Goal: Information Seeking & Learning: Learn about a topic

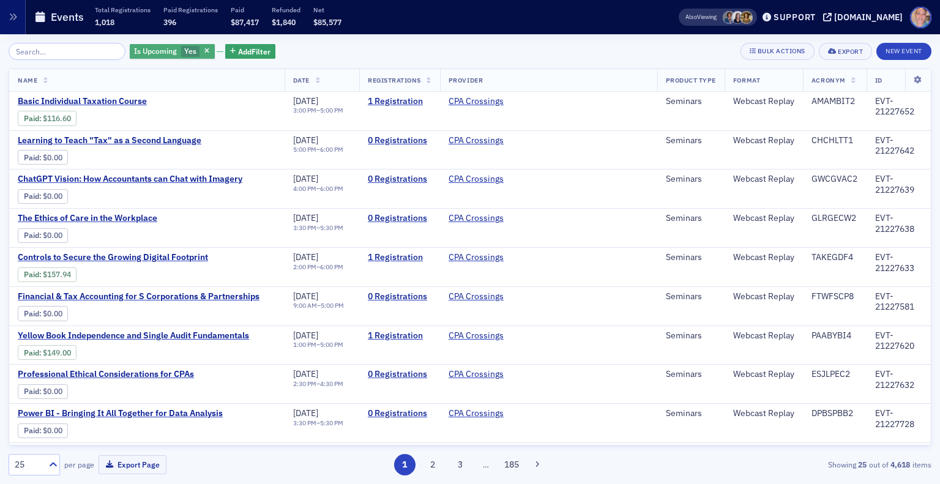
click at [184, 53] on span "Yes" at bounding box center [190, 51] width 12 height 10
click at [254, 54] on label "No" at bounding box center [256, 51] width 25 height 11
click at [254, 54] on input "No" at bounding box center [249, 51] width 11 height 11
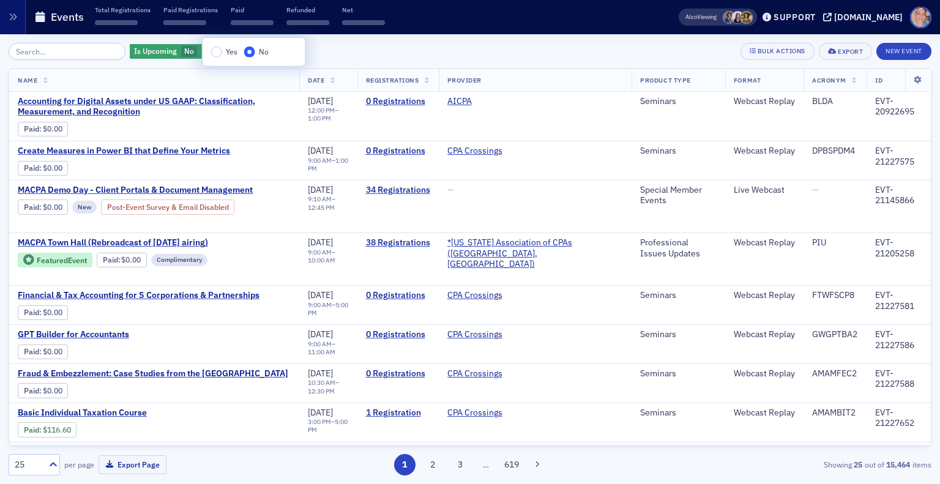
click at [354, 48] on div "Is Upcoming No Add Filter Bulk Actions Export New Event" at bounding box center [470, 51] width 922 height 17
click at [236, 56] on span "Add Filter" at bounding box center [252, 51] width 32 height 11
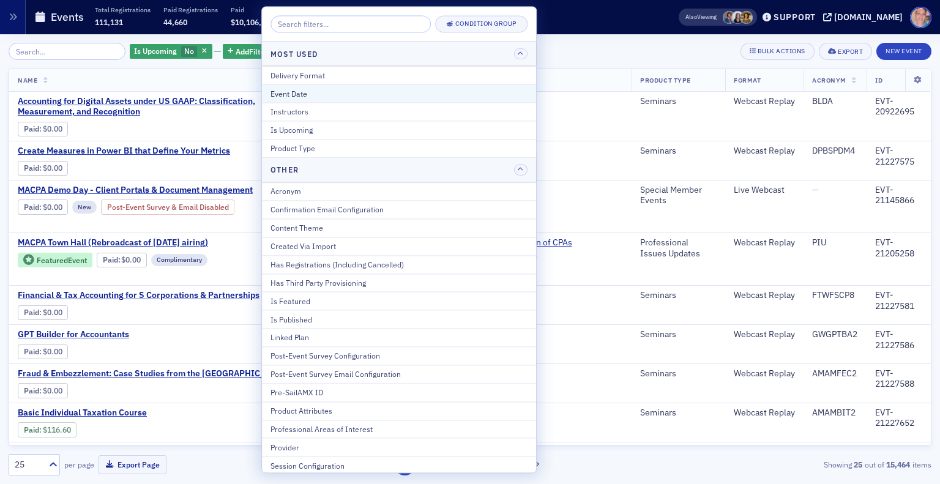
click at [303, 97] on div "Event Date" at bounding box center [398, 93] width 257 height 11
select select "8"
select select "2025"
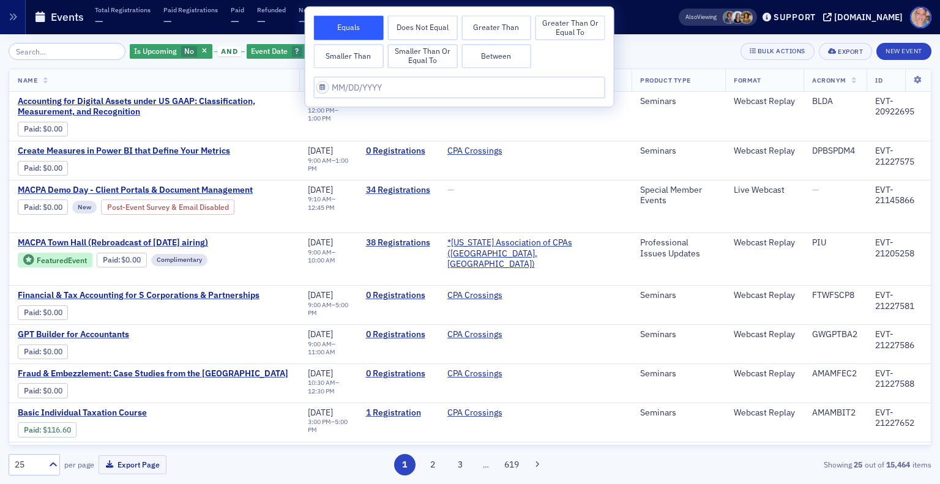
click at [481, 58] on button "Between" at bounding box center [496, 56] width 70 height 24
select select "8"
select select "2025"
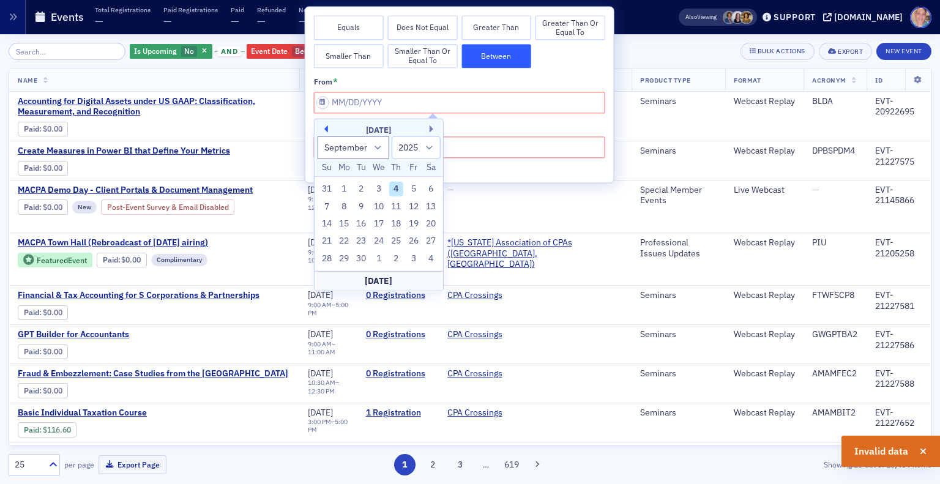
click at [327, 129] on button "Previous Month" at bounding box center [324, 128] width 7 height 7
click at [326, 127] on button "Previous Month" at bounding box center [324, 128] width 7 height 7
select select "4"
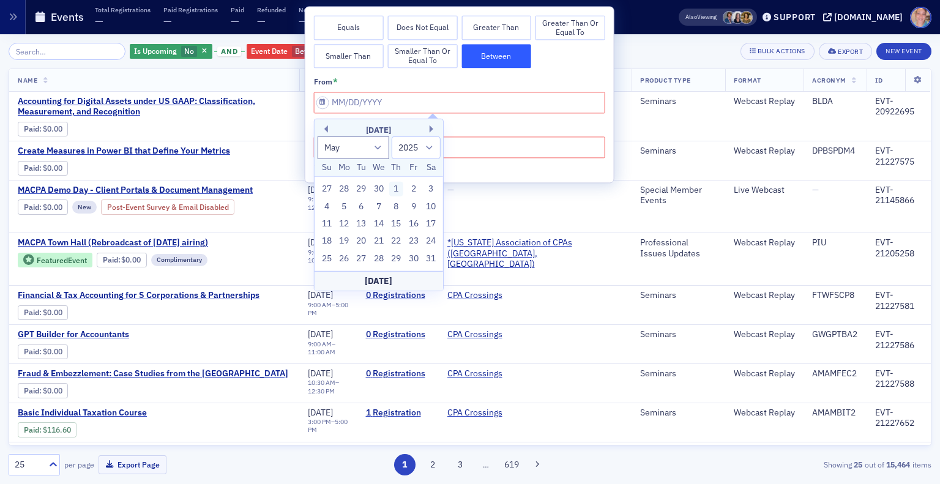
click at [393, 187] on div "1" at bounding box center [395, 189] width 15 height 15
type input "[DATE]"
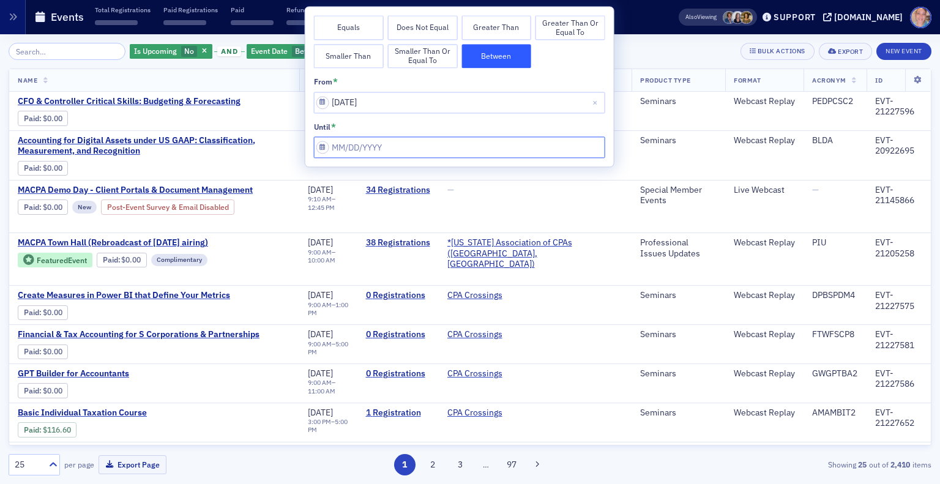
select select "8"
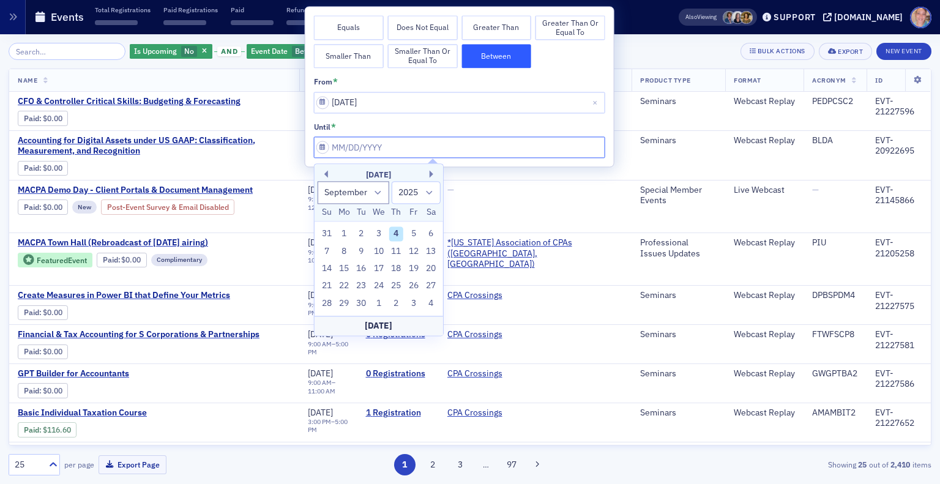
click at [396, 151] on input "from *" at bounding box center [459, 147] width 291 height 21
click at [382, 323] on div "[DATE]" at bounding box center [378, 326] width 128 height 20
type input "[DATE]"
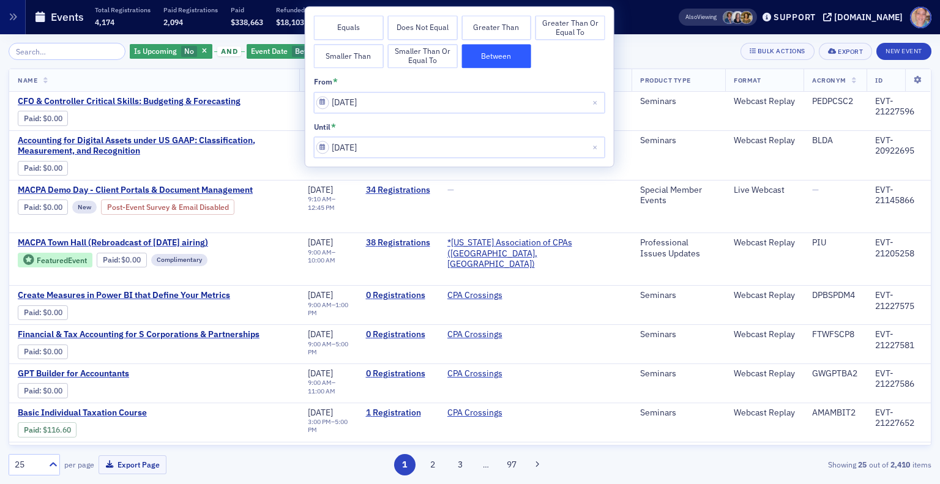
click at [645, 50] on div "Is Upcoming No and Event Date Between : [DATE] – [DATE] Add Filter Bulk Actions…" at bounding box center [470, 51] width 922 height 17
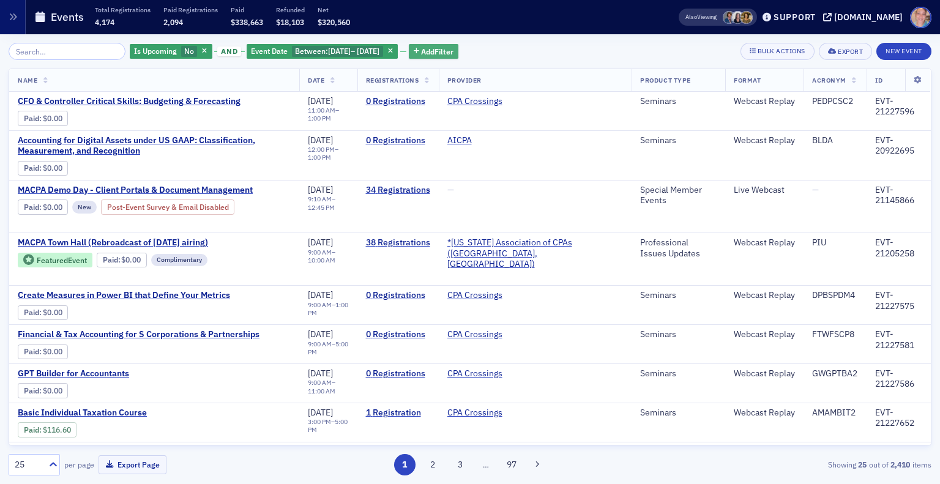
click at [453, 48] on span "Add Filter" at bounding box center [437, 51] width 32 height 11
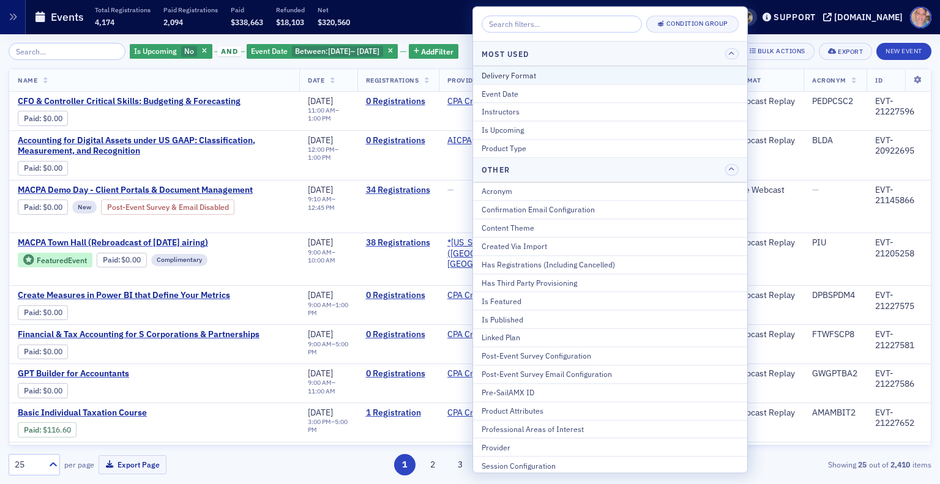
click at [543, 76] on div "Delivery Format" at bounding box center [609, 75] width 257 height 11
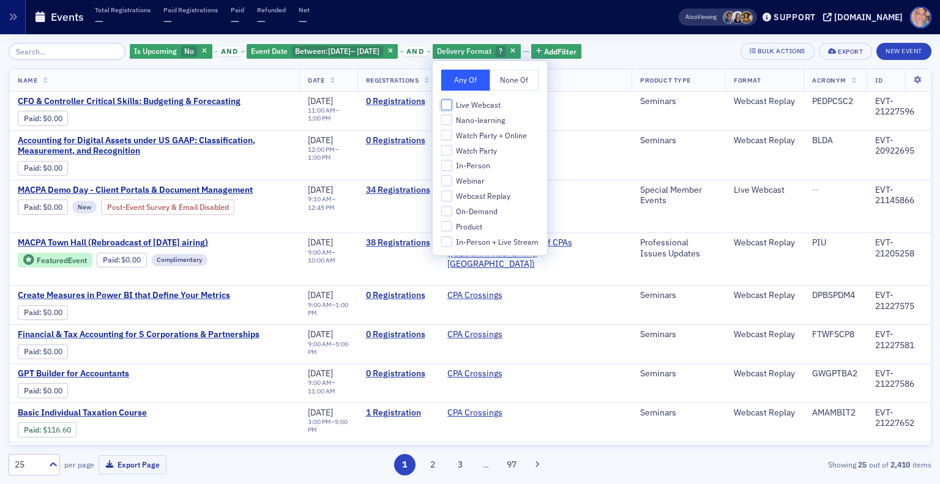
click at [448, 109] on input "Live Webcast" at bounding box center [446, 104] width 11 height 11
checkbox input "true"
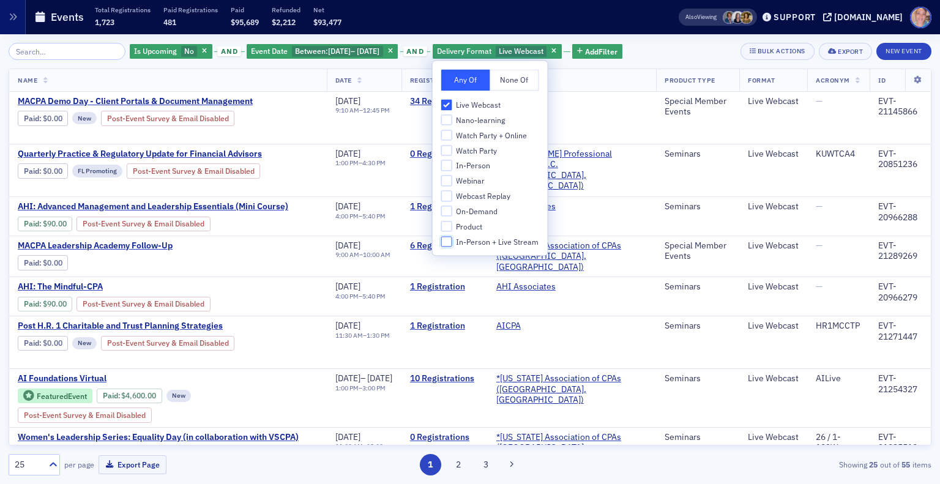
click at [443, 242] on input "In-Person + Live Stream" at bounding box center [446, 241] width 11 height 11
checkbox input "true"
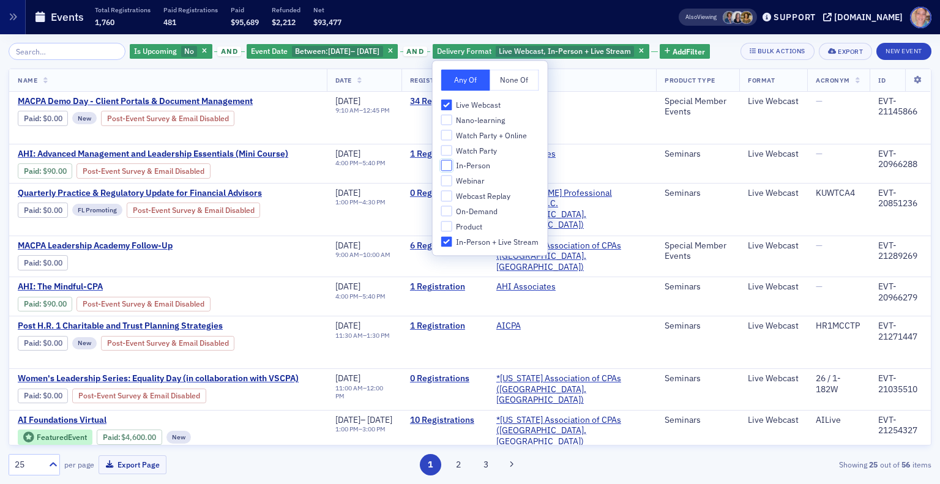
click at [447, 165] on input "In-Person" at bounding box center [446, 165] width 11 height 11
checkbox input "true"
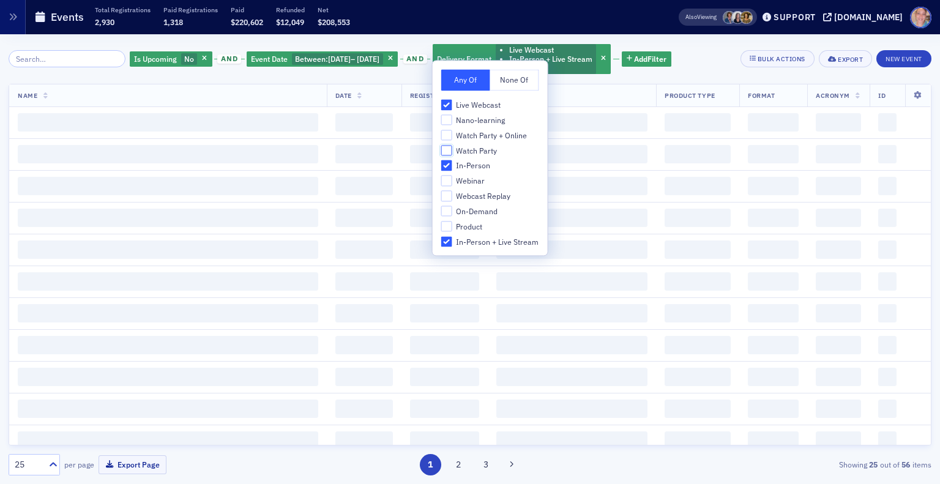
click at [448, 151] on input "Watch Party" at bounding box center [446, 150] width 11 height 11
checkbox input "true"
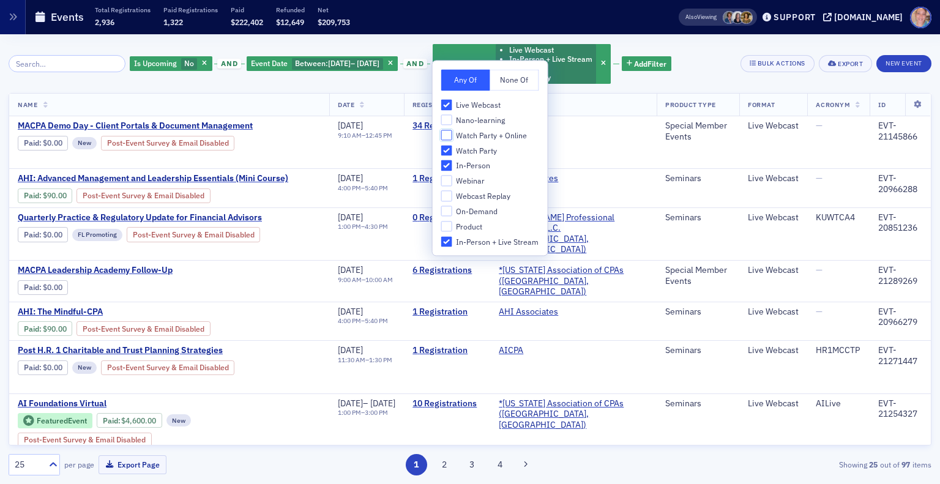
click at [446, 133] on input "Watch Party + Online" at bounding box center [446, 135] width 11 height 11
checkbox input "true"
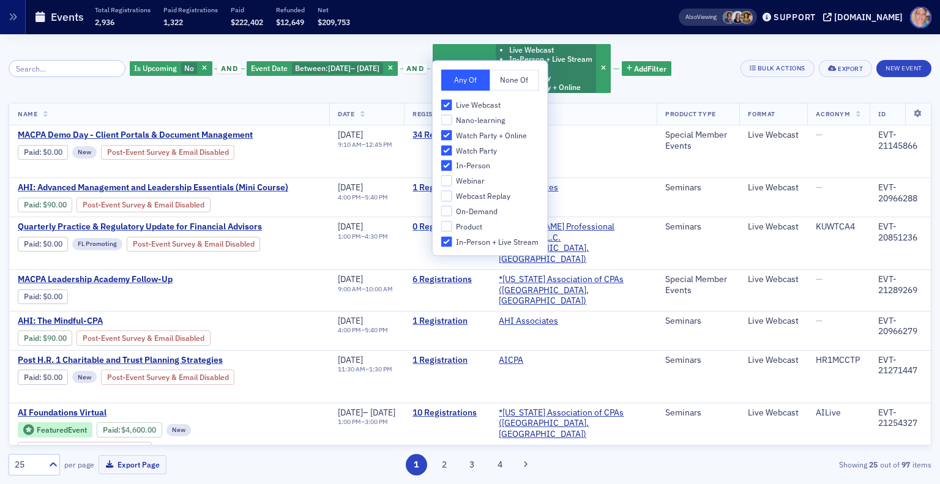
click at [695, 80] on div "Is Upcoming No and Event Date Between : [DATE] – [DATE] and Delivery Format Liv…" at bounding box center [470, 68] width 922 height 51
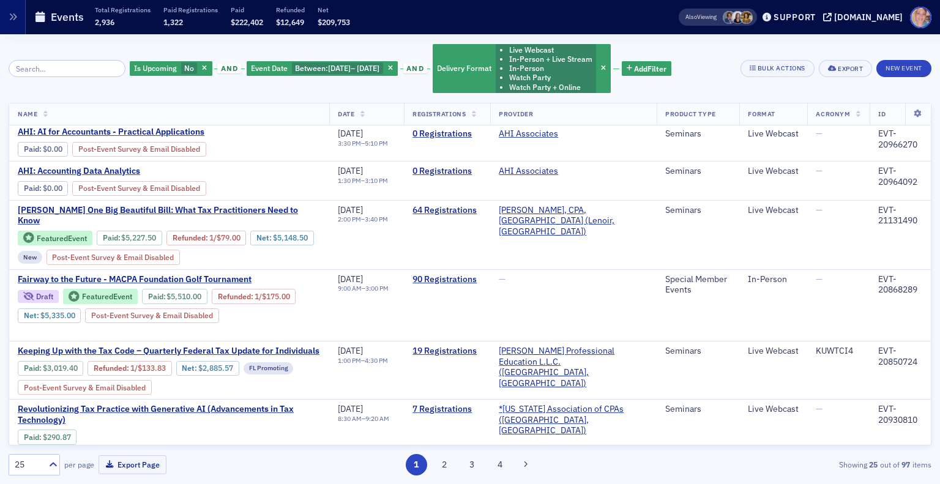
scroll to position [905, 0]
click at [661, 64] on span "Add Filter" at bounding box center [650, 68] width 32 height 11
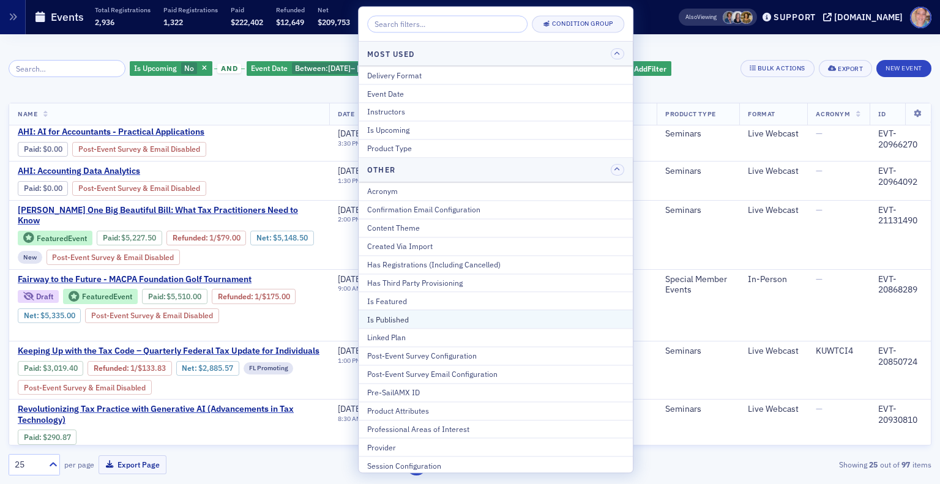
click at [432, 315] on div "Is Published" at bounding box center [495, 319] width 257 height 11
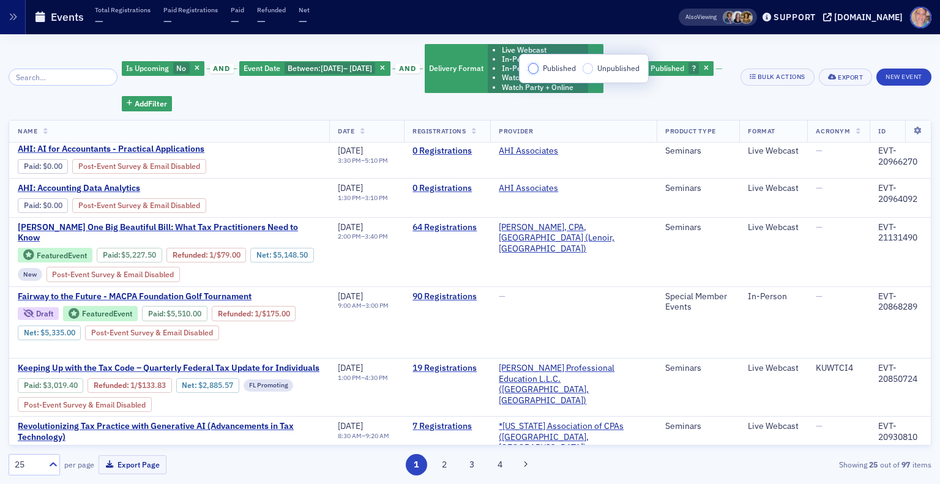
click at [536, 69] on input "Published" at bounding box center [533, 68] width 11 height 11
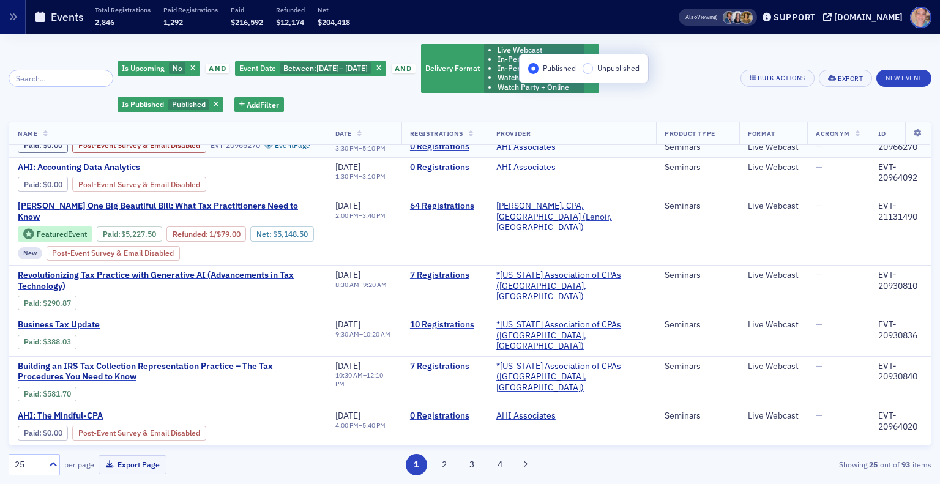
scroll to position [1034, 0]
click at [442, 467] on button "2" at bounding box center [443, 464] width 21 height 21
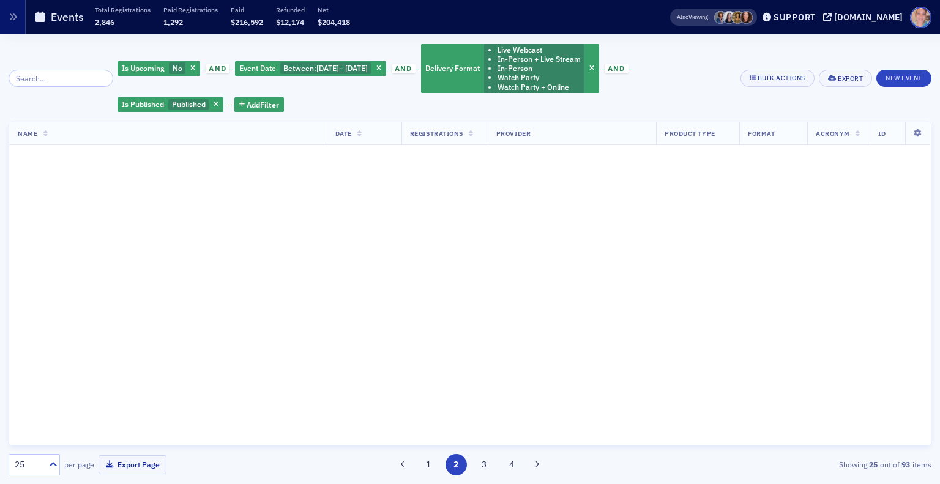
scroll to position [0, 0]
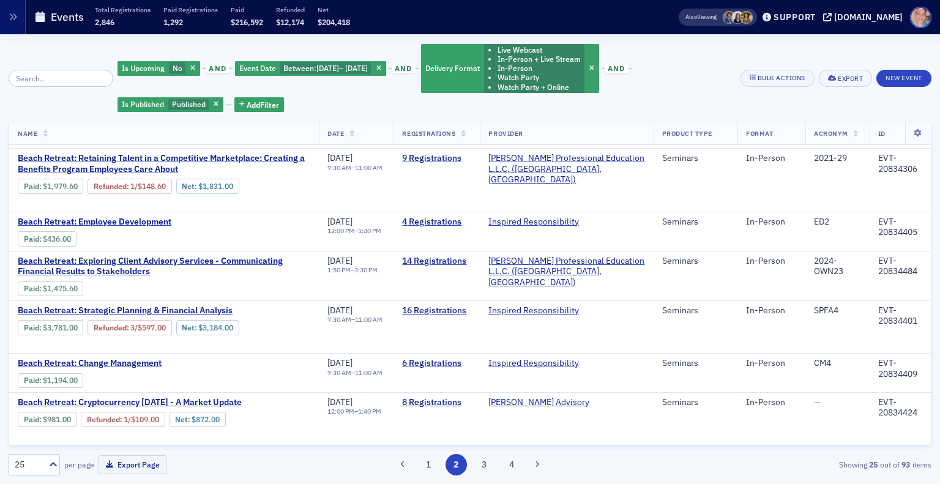
scroll to position [1030, 0]
click at [488, 466] on button "3" at bounding box center [483, 464] width 21 height 21
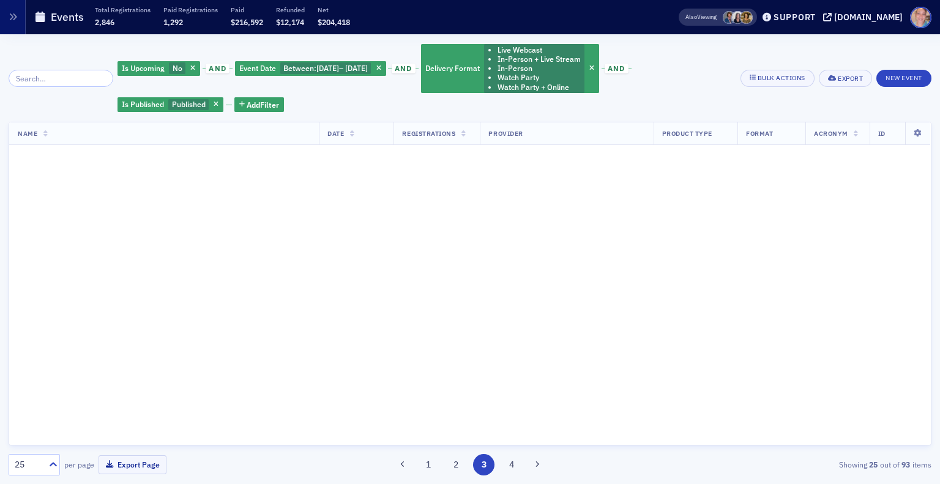
scroll to position [0, 0]
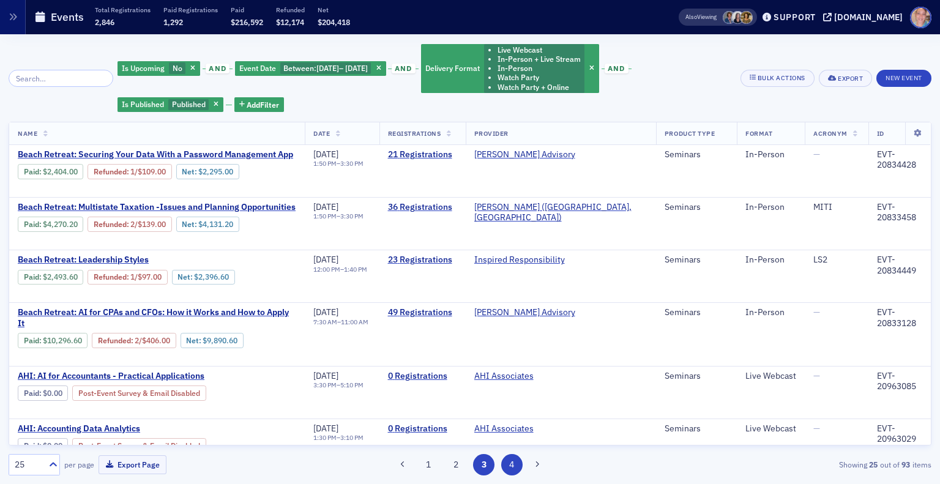
click at [516, 467] on button "4" at bounding box center [511, 464] width 21 height 21
